Goal: Task Accomplishment & Management: Complete application form

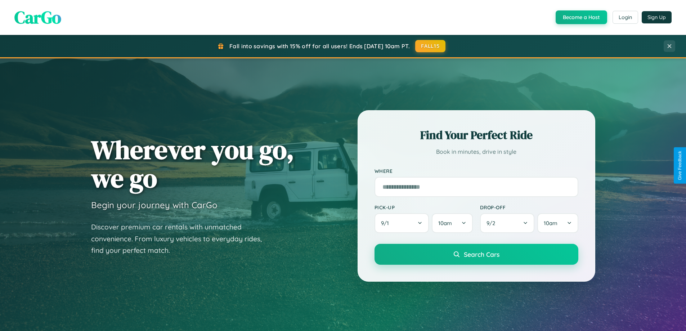
scroll to position [1386, 0]
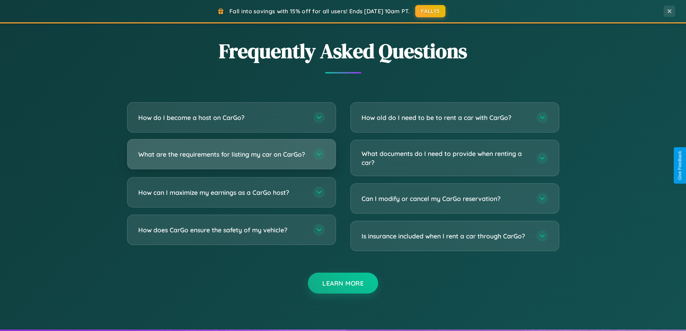
click at [231, 157] on h3 "What are the requirements for listing my car on CarGo?" at bounding box center [222, 154] width 168 height 9
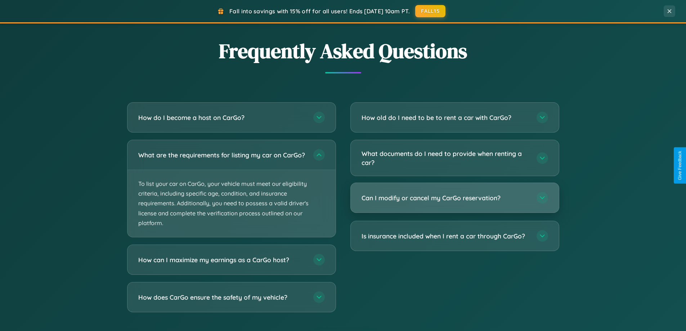
click at [455, 198] on h3 "Can I modify or cancel my CarGo reservation?" at bounding box center [446, 197] width 168 height 9
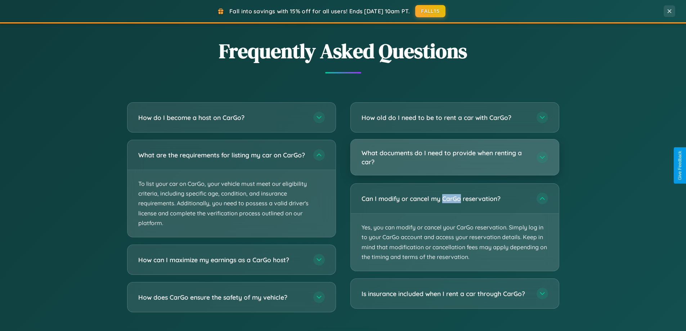
click at [455, 158] on h3 "What documents do I need to provide when renting a car?" at bounding box center [446, 157] width 168 height 18
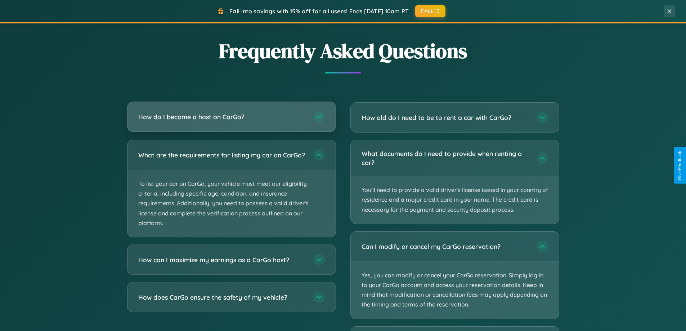
click at [231, 117] on h3 "How do I become a host on CarGo?" at bounding box center [222, 116] width 168 height 9
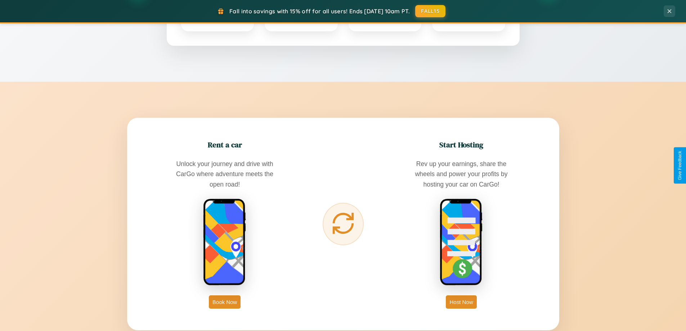
scroll to position [311, 0]
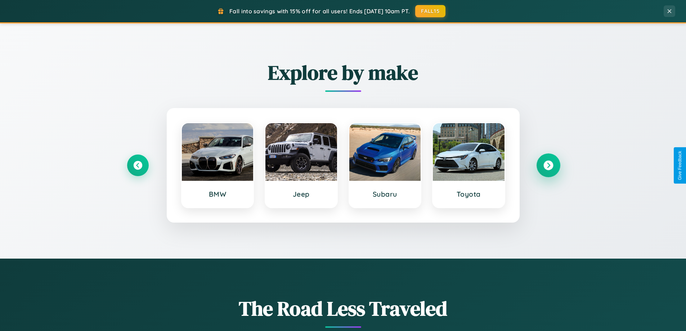
click at [548, 165] on icon at bounding box center [549, 166] width 10 height 10
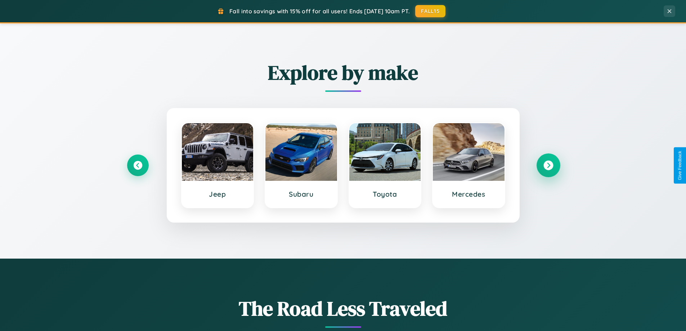
scroll to position [0, 0]
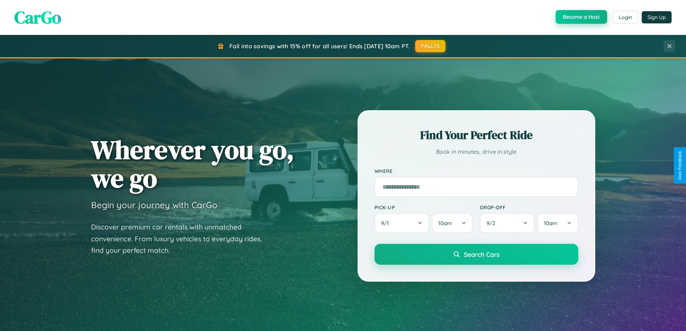
click at [581, 17] on button "Become a Host" at bounding box center [582, 17] width 52 height 14
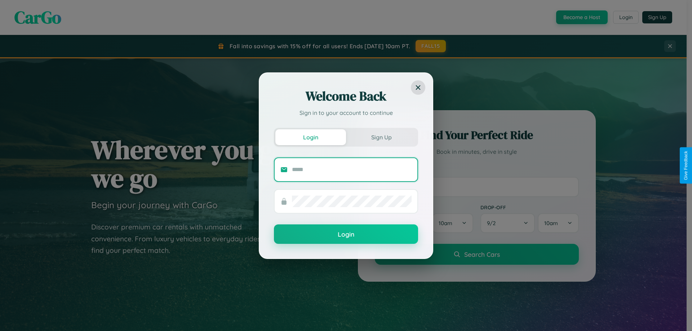
click at [352, 169] on input "text" at bounding box center [352, 170] width 120 height 12
type input "**********"
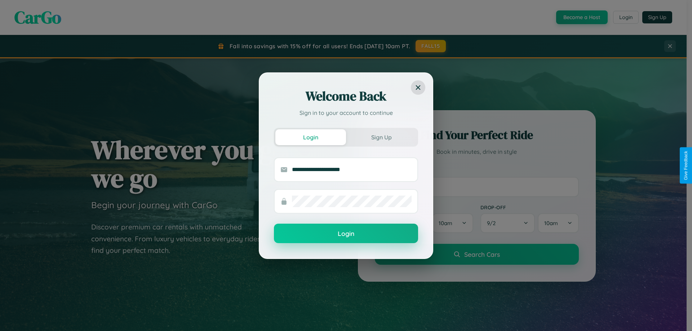
click at [346, 234] on button "Login" at bounding box center [346, 233] width 144 height 19
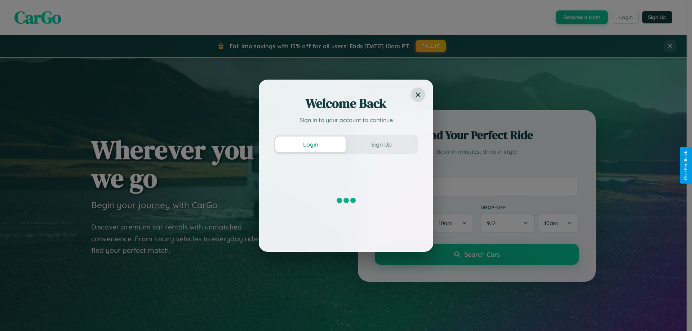
click at [581, 17] on div "Welcome Back Sign in to your account to continue Login Sign Up" at bounding box center [346, 165] width 692 height 331
